Goal: Task Accomplishment & Management: Manage account settings

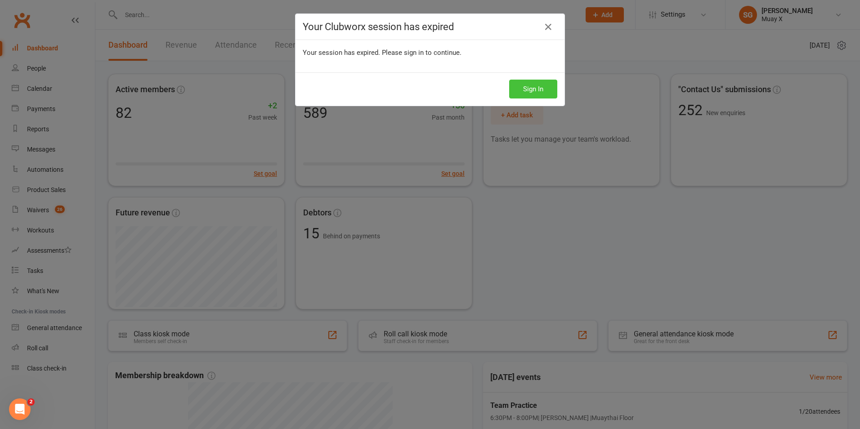
click at [531, 94] on button "Sign In" at bounding box center [533, 89] width 48 height 19
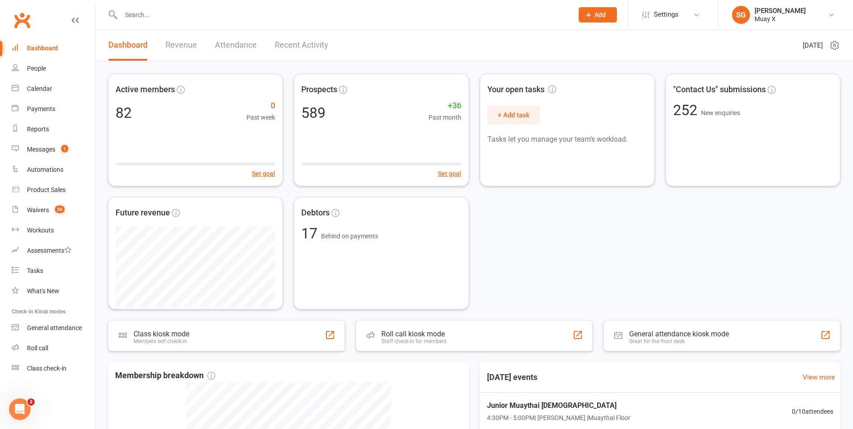
click at [162, 18] on input "text" at bounding box center [342, 15] width 449 height 13
click at [188, 16] on input "text" at bounding box center [342, 15] width 449 height 13
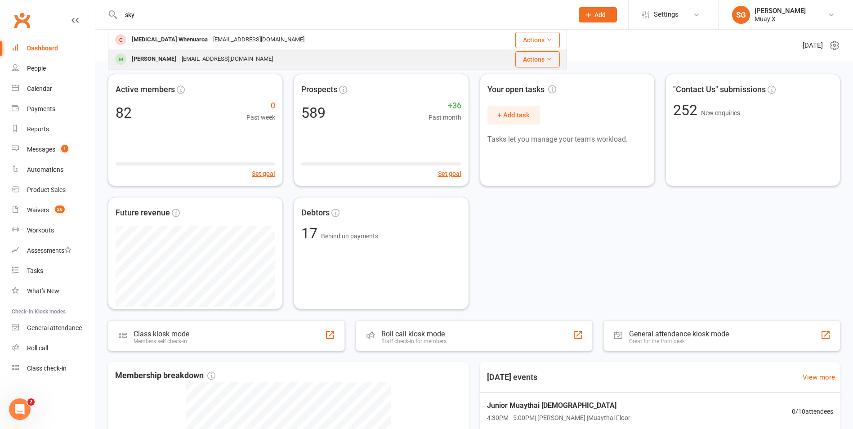
type input "sky"
click at [184, 55] on div "Grahamkellea288@outlook.com" at bounding box center [227, 59] width 97 height 13
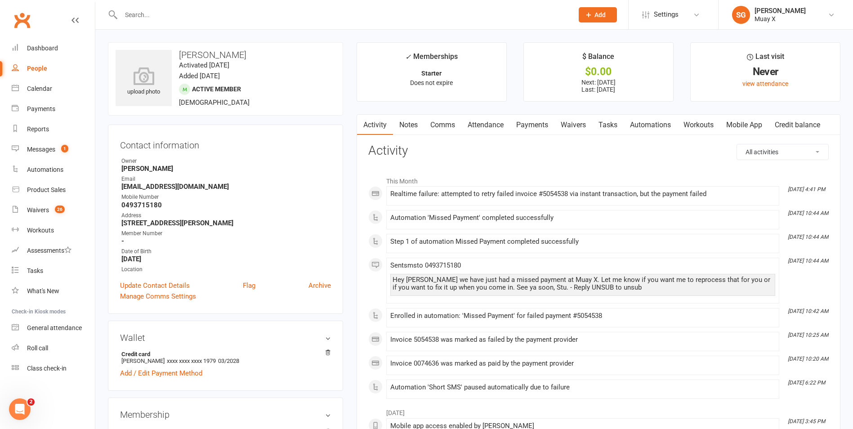
click at [528, 125] on link "Payments" at bounding box center [532, 125] width 45 height 21
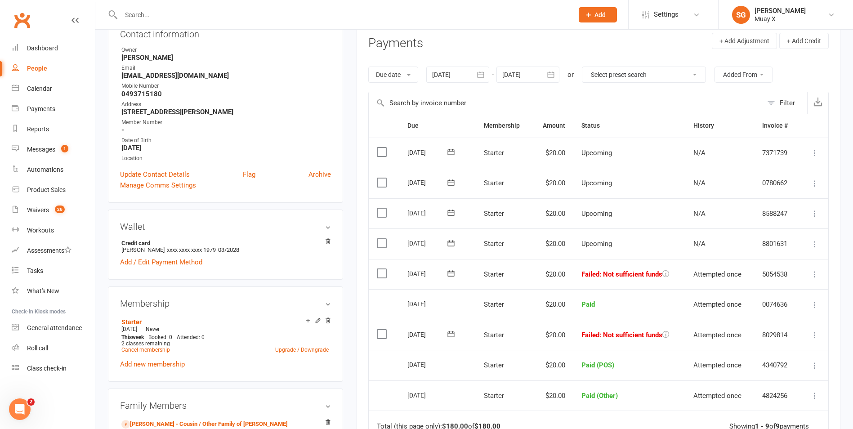
scroll to position [135, 0]
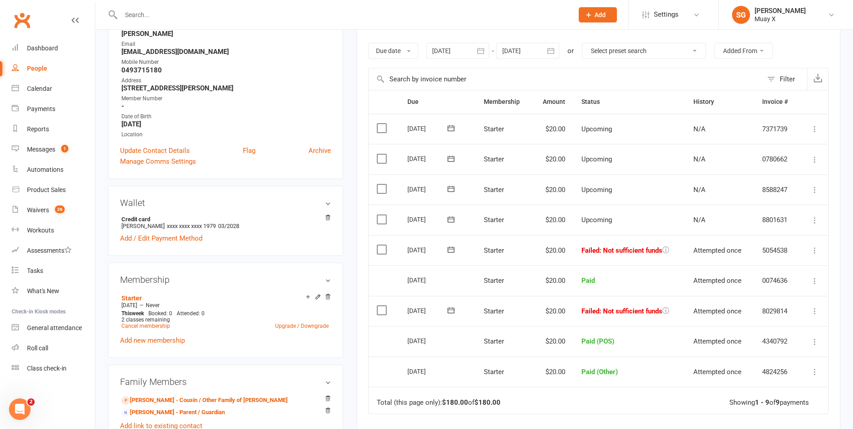
click at [814, 253] on icon at bounding box center [815, 250] width 9 height 9
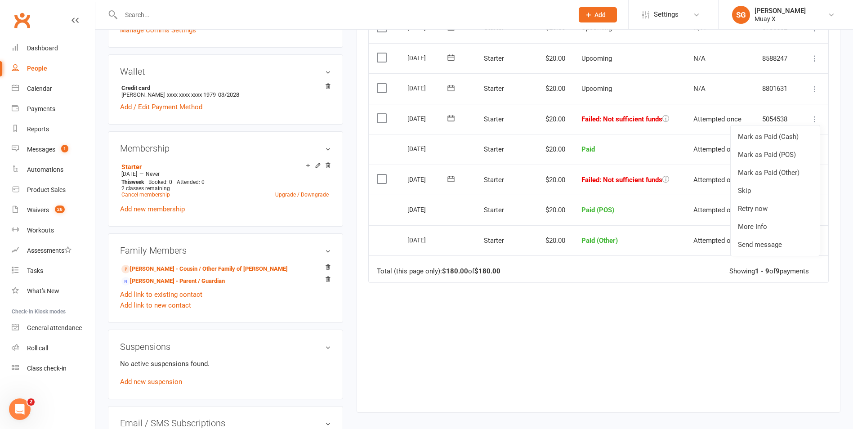
scroll to position [270, 0]
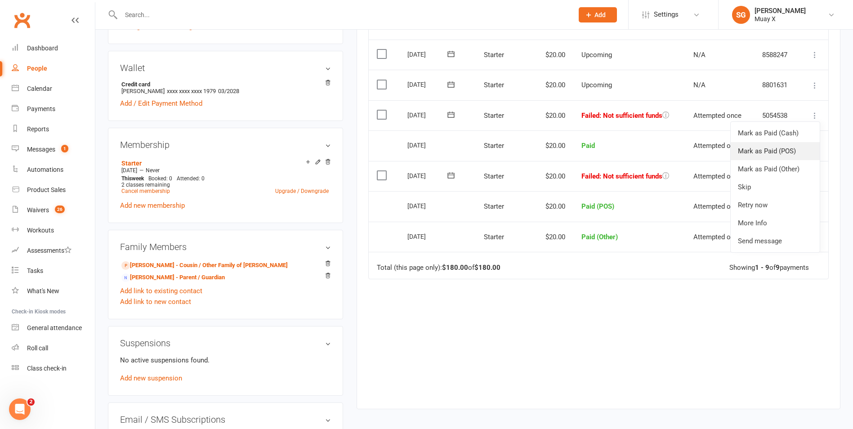
click at [781, 155] on link "Mark as Paid (POS)" at bounding box center [775, 151] width 89 height 18
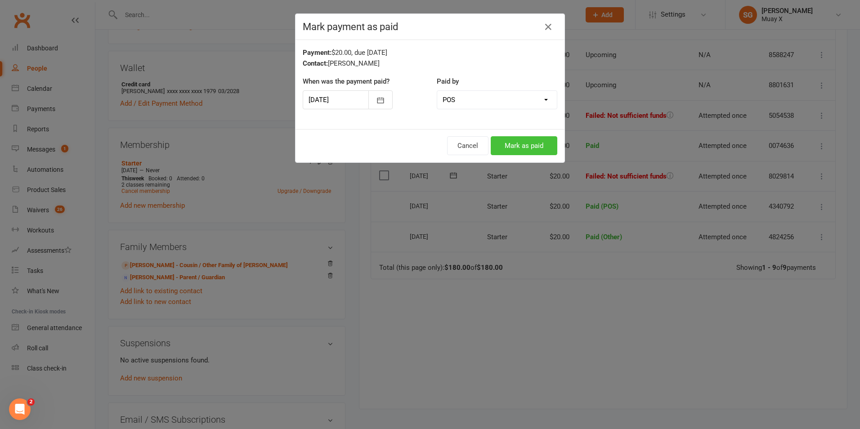
click at [516, 147] on button "Mark as paid" at bounding box center [524, 145] width 67 height 19
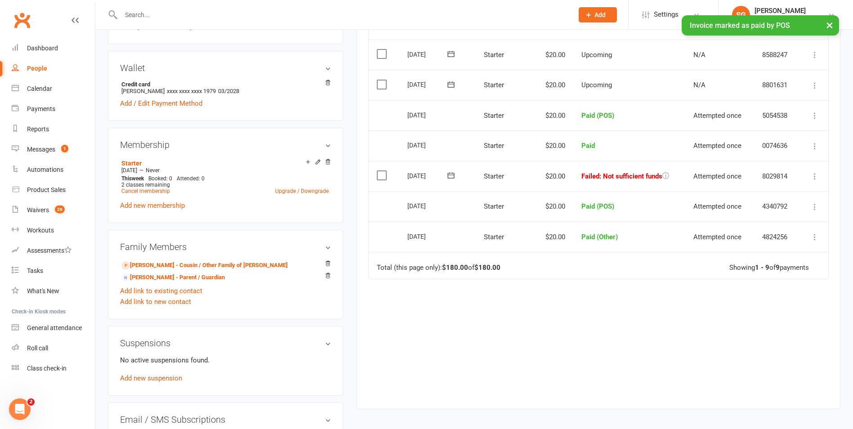
click at [814, 180] on icon at bounding box center [815, 176] width 9 height 9
click at [781, 215] on link "Mark as Paid (POS)" at bounding box center [775, 212] width 89 height 18
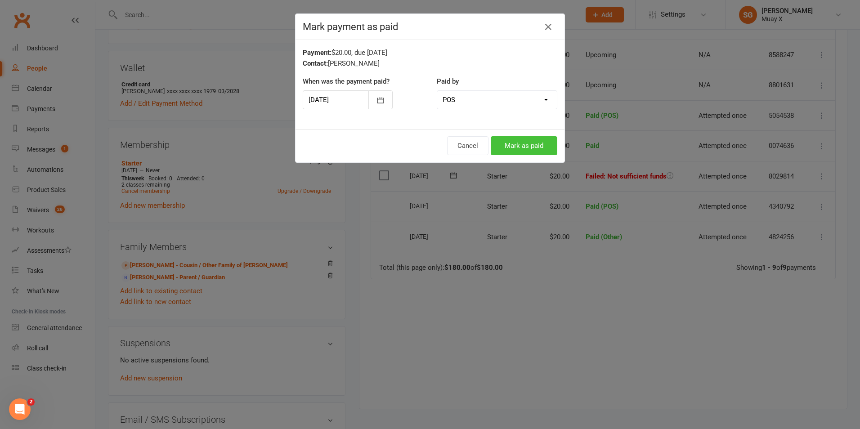
click at [523, 148] on button "Mark as paid" at bounding box center [524, 145] width 67 height 19
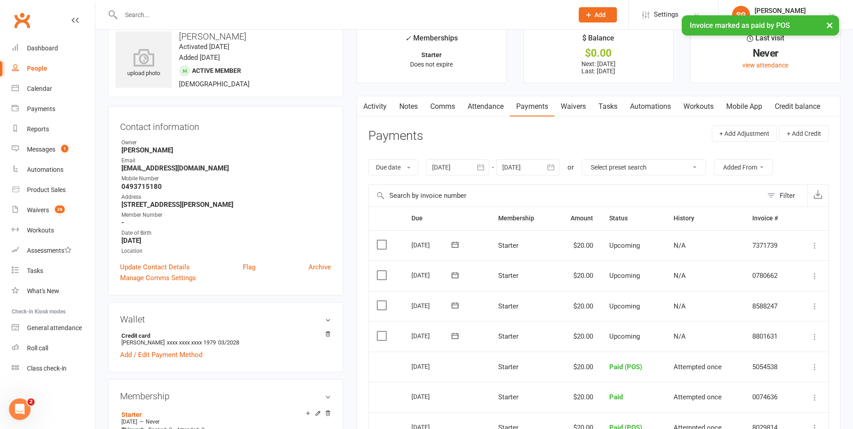
scroll to position [0, 0]
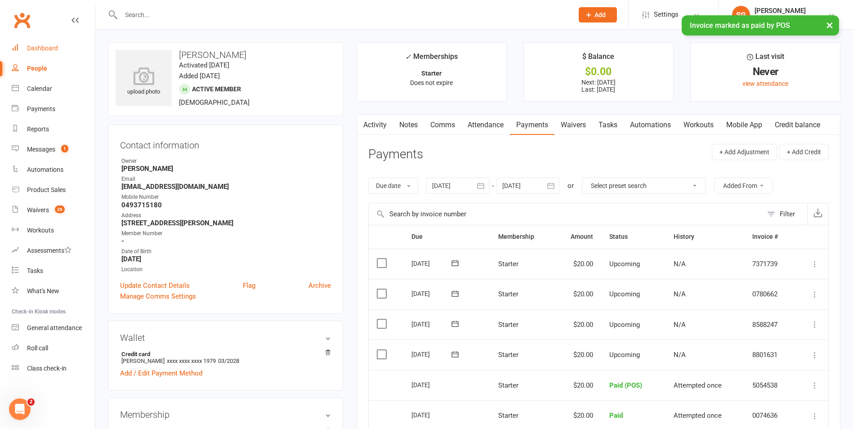
click at [53, 51] on div "Dashboard" at bounding box center [42, 48] width 31 height 7
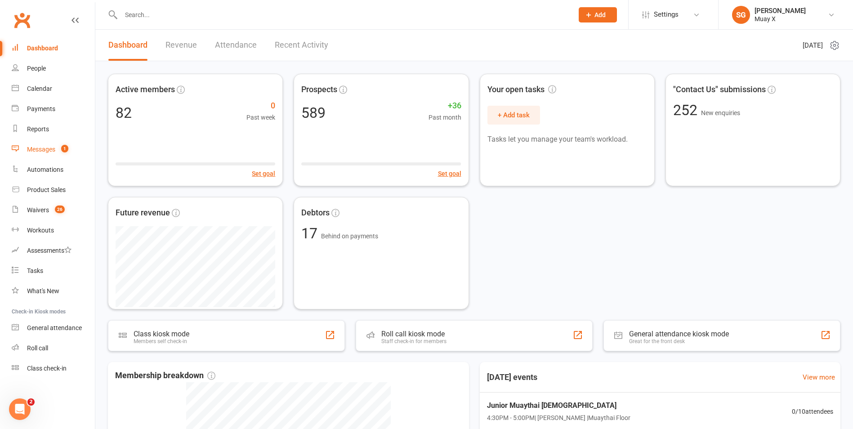
click at [46, 148] on div "Messages" at bounding box center [41, 149] width 28 height 7
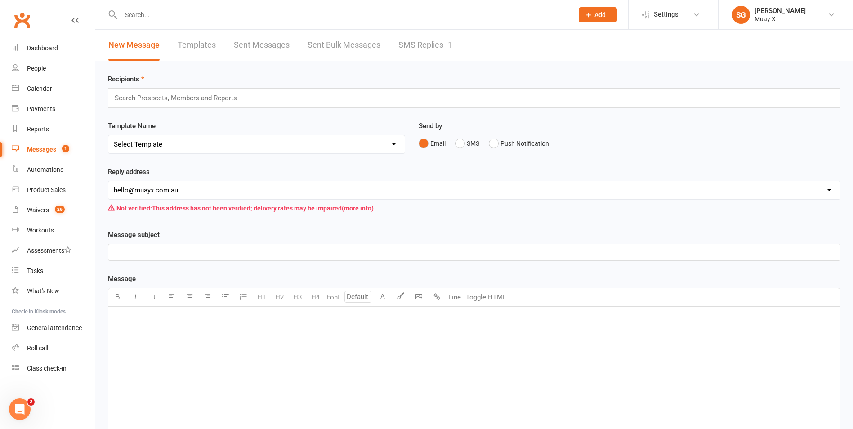
click at [419, 38] on link "SMS Replies 1" at bounding box center [426, 45] width 54 height 31
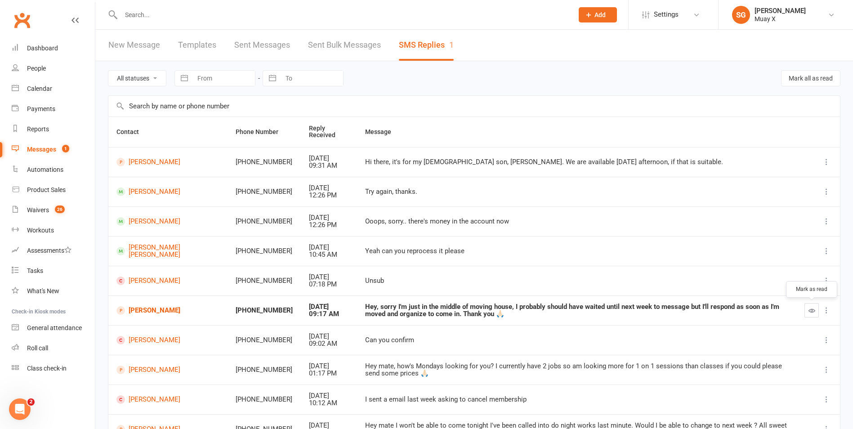
click at [812, 312] on icon "button" at bounding box center [812, 310] width 7 height 7
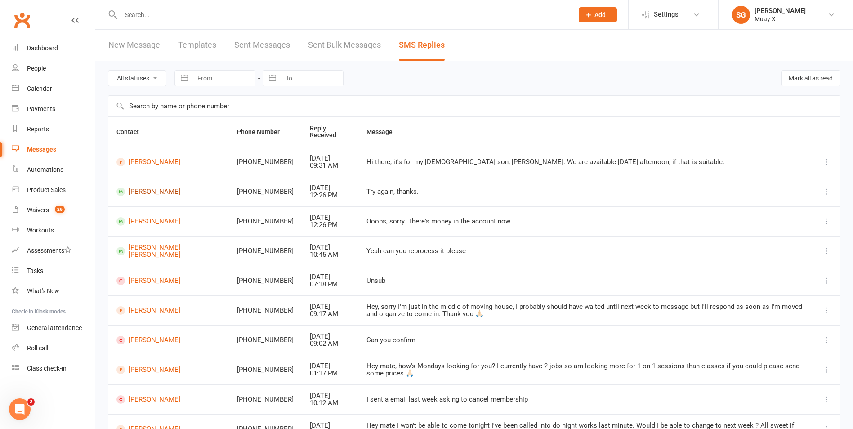
click at [145, 194] on link "Aiesha Taukiri" at bounding box center [169, 192] width 104 height 9
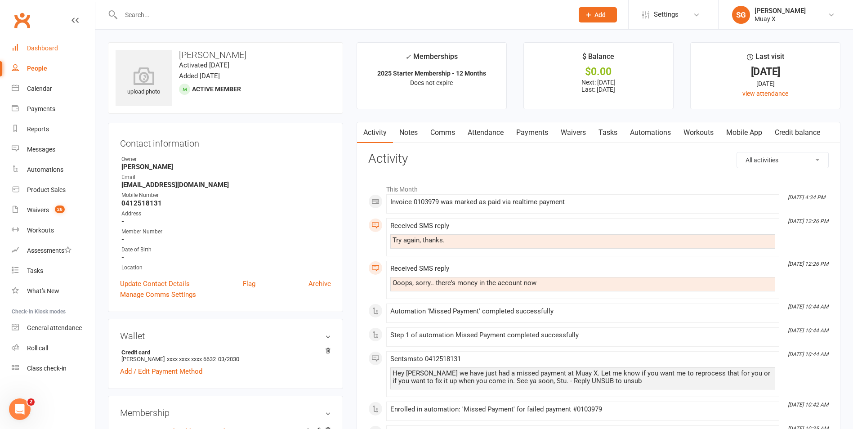
click at [38, 49] on div "Dashboard" at bounding box center [42, 48] width 31 height 7
